Goal: Task Accomplishment & Management: Complete application form

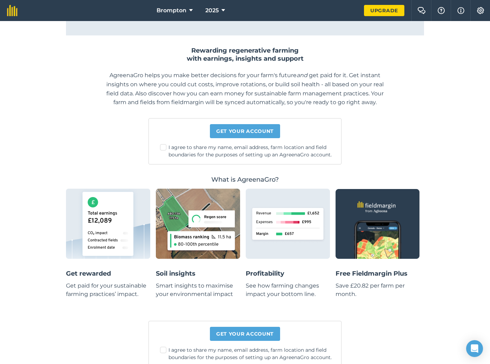
scroll to position [81, 0]
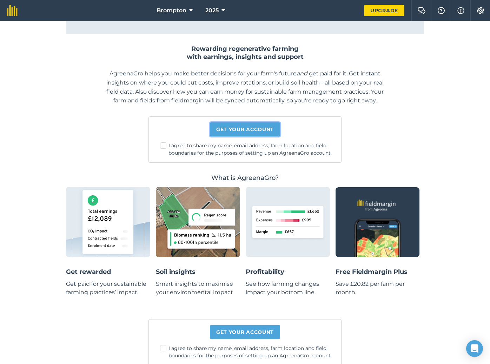
click at [235, 128] on link "Get your account" at bounding box center [245, 129] width 70 height 14
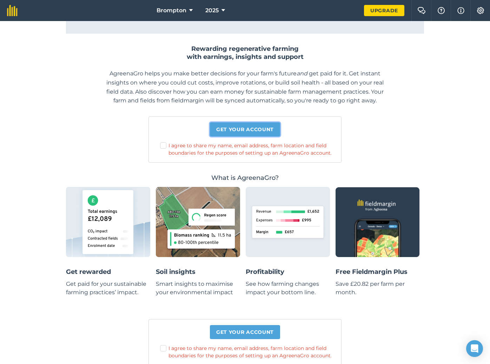
scroll to position [94, 0]
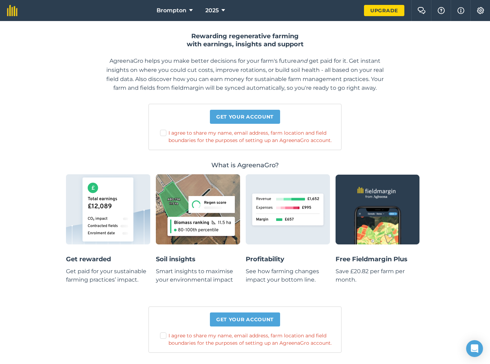
click at [180, 132] on label "I agree to share my name, email address, farm location and field boundaries for…" at bounding box center [247, 136] width 175 height 15
click at [248, 223] on input "I agree to share my name, email address, farm location and field boundaries for…" at bounding box center [250, 225] width 5 height 5
checkbox input "true"
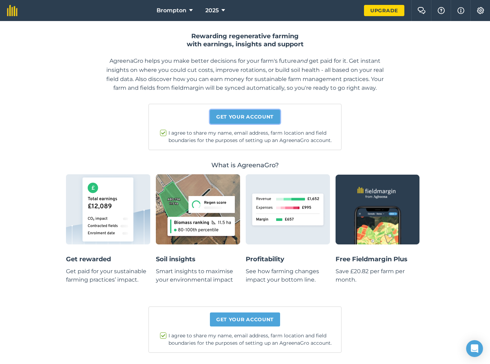
click at [243, 114] on link "Get your account" at bounding box center [245, 117] width 70 height 14
